Goal: Complete application form: Complete application form

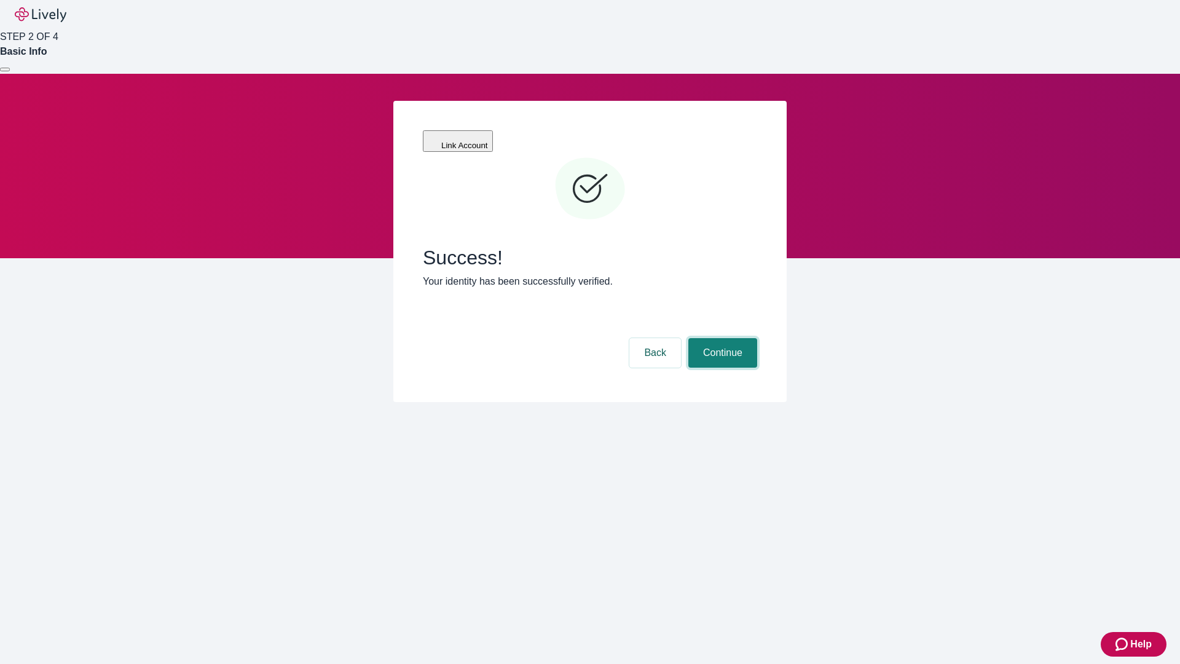
click at [721, 338] on button "Continue" at bounding box center [722, 352] width 69 height 29
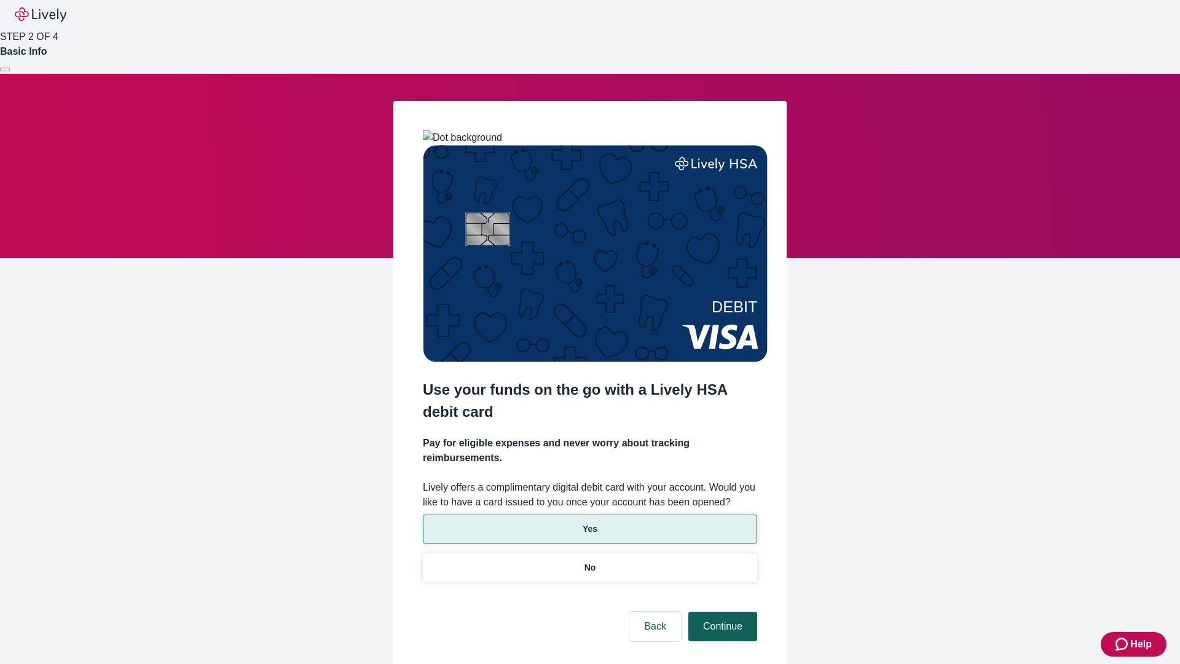
click at [589, 561] on p "No" at bounding box center [590, 567] width 12 height 13
click at [721, 611] on button "Continue" at bounding box center [722, 625] width 69 height 29
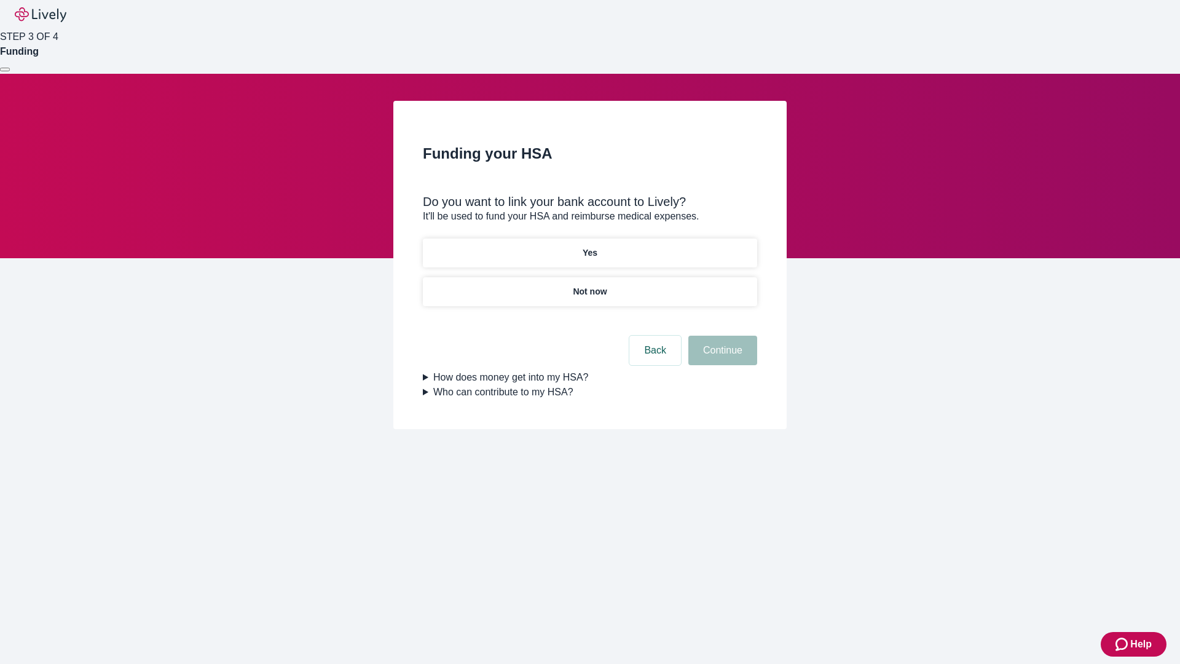
click at [589, 246] on p "Yes" at bounding box center [589, 252] width 15 height 13
click at [721, 335] on button "Continue" at bounding box center [722, 349] width 69 height 29
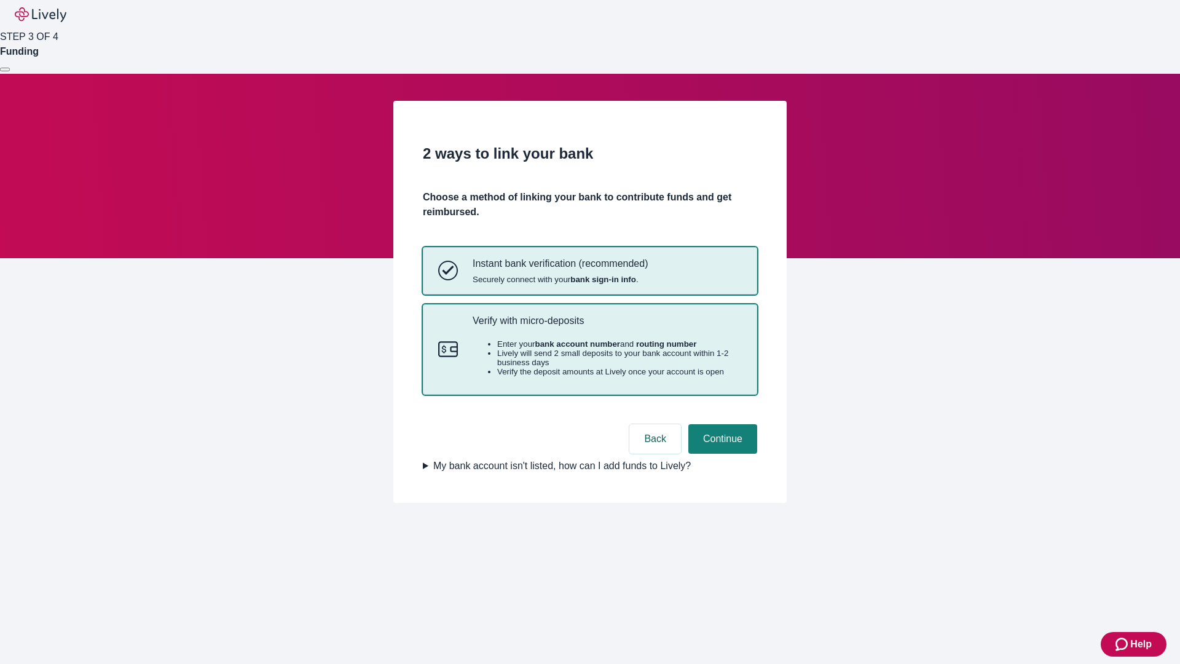
click at [606, 326] on p "Verify with micro-deposits" at bounding box center [606, 321] width 269 height 12
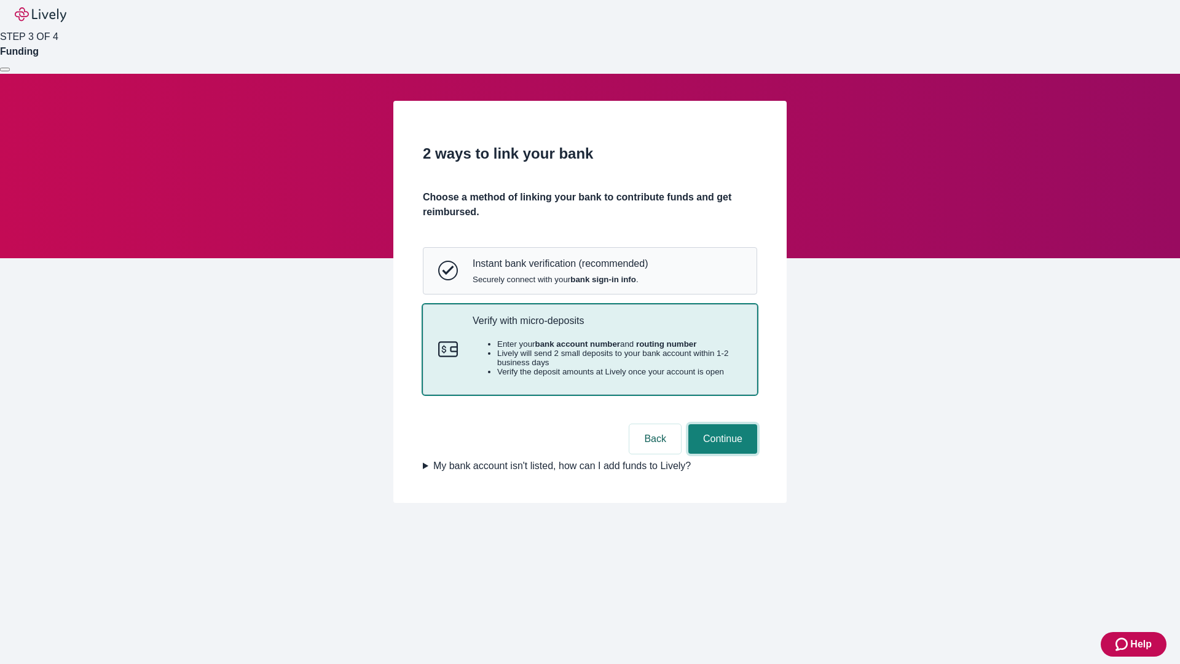
click at [721, 453] on button "Continue" at bounding box center [722, 438] width 69 height 29
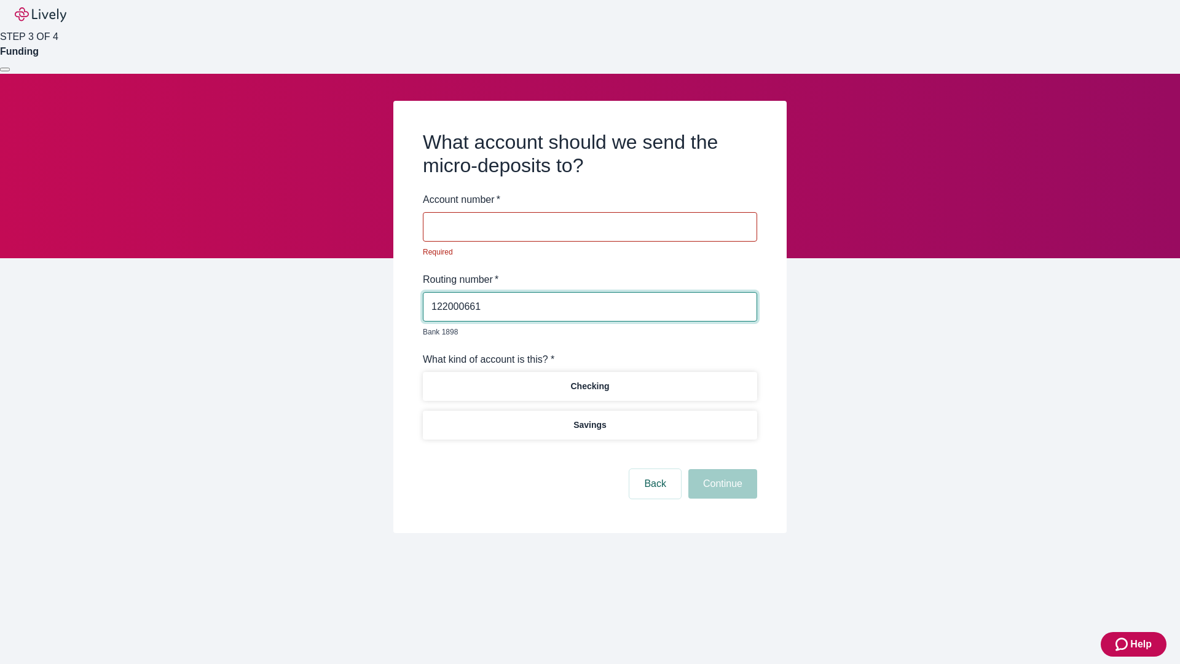
type input "122000661"
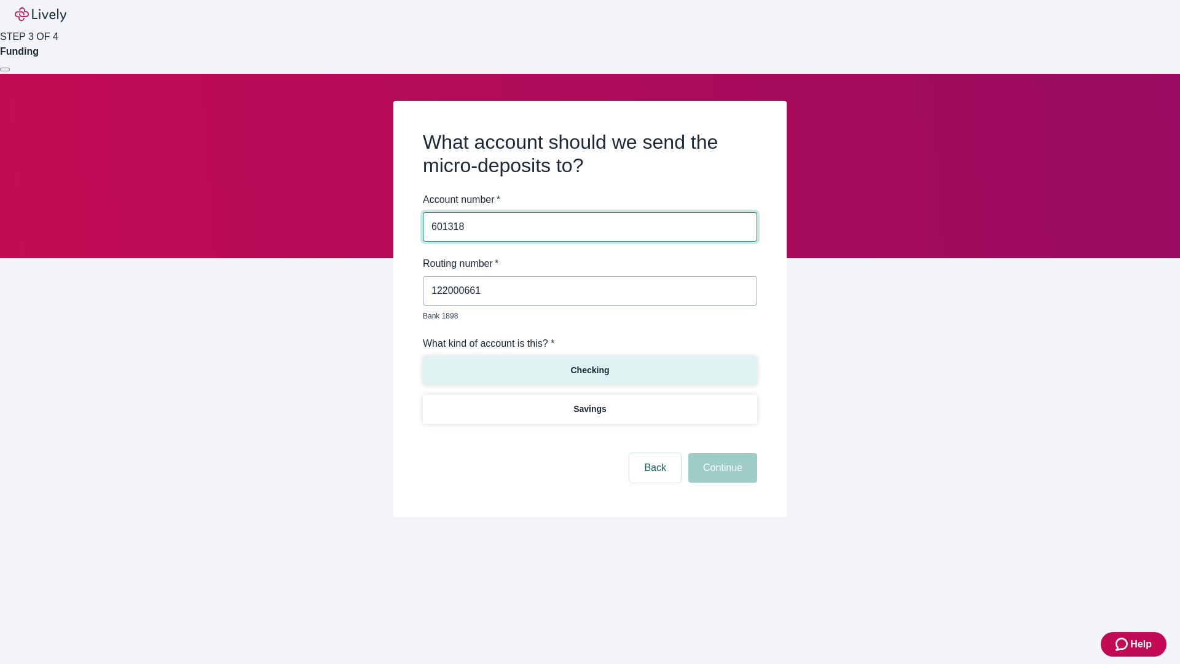
type input "601318"
click at [589, 364] on p "Checking" at bounding box center [589, 370] width 39 height 13
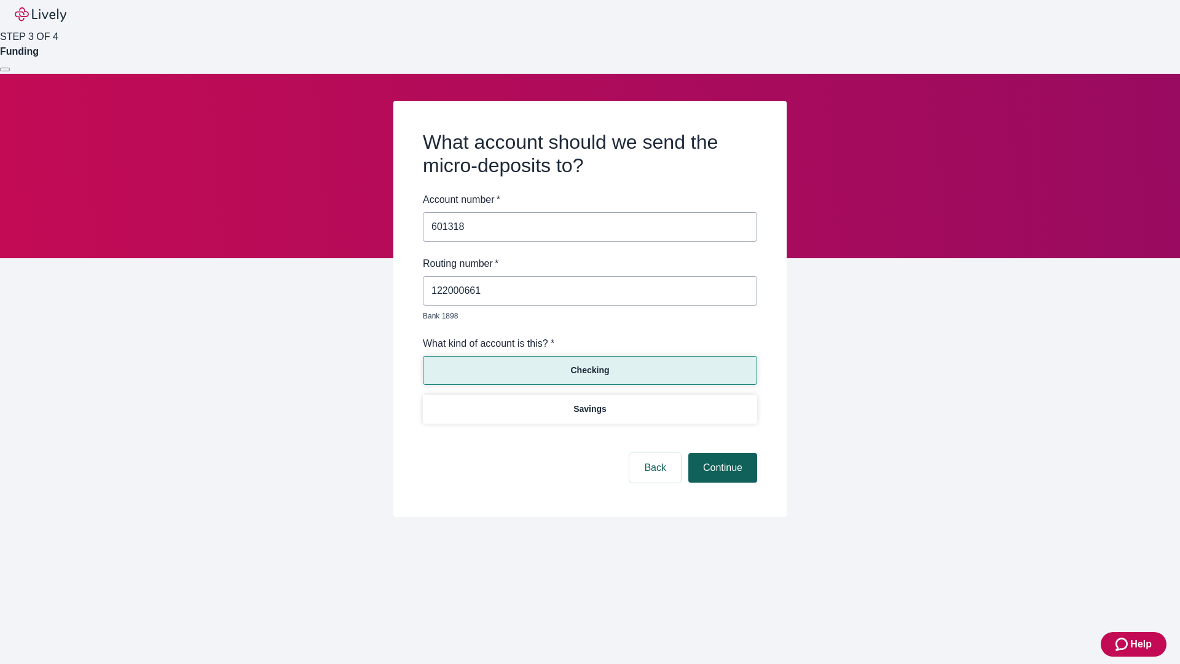
click at [721, 453] on button "Continue" at bounding box center [722, 467] width 69 height 29
